Goal: Check status: Check status

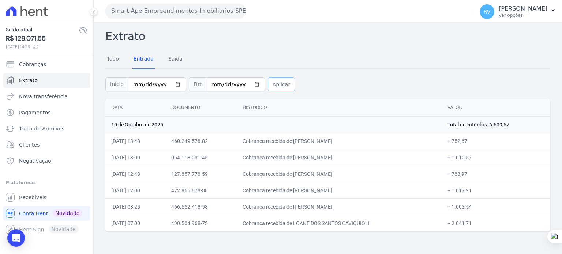
click at [268, 83] on button "Aplicar" at bounding box center [281, 85] width 27 height 14
click at [270, 85] on button "Aplicar" at bounding box center [281, 85] width 27 height 14
click at [268, 80] on button "Aplicar" at bounding box center [281, 85] width 27 height 14
